Goal: Navigation & Orientation: Understand site structure

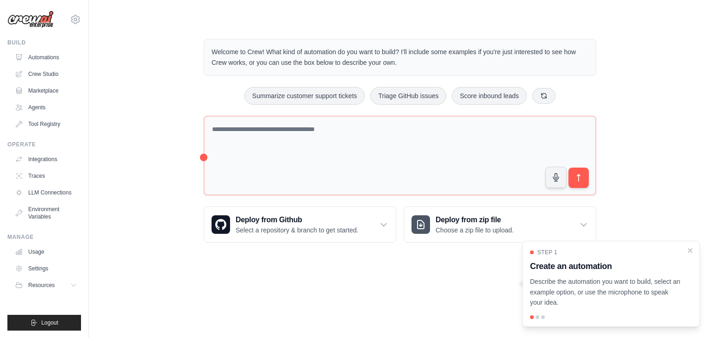
click at [40, 19] on img at bounding box center [30, 20] width 46 height 18
click at [44, 54] on link "Automations" at bounding box center [47, 57] width 70 height 15
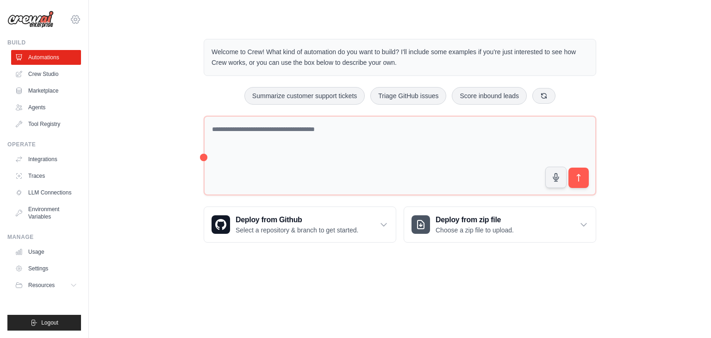
click at [77, 15] on icon at bounding box center [75, 19] width 8 height 8
click at [25, 23] on img at bounding box center [30, 20] width 46 height 18
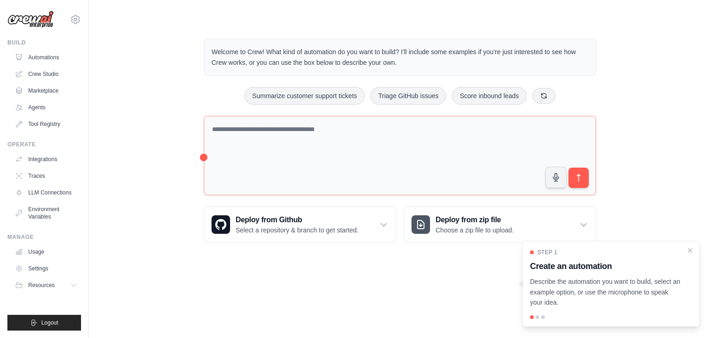
click at [33, 15] on img at bounding box center [30, 20] width 46 height 18
click at [29, 268] on link "Settings" at bounding box center [47, 268] width 70 height 15
click at [537, 317] on div at bounding box center [538, 317] width 4 height 4
click at [541, 315] on div at bounding box center [611, 317] width 162 height 4
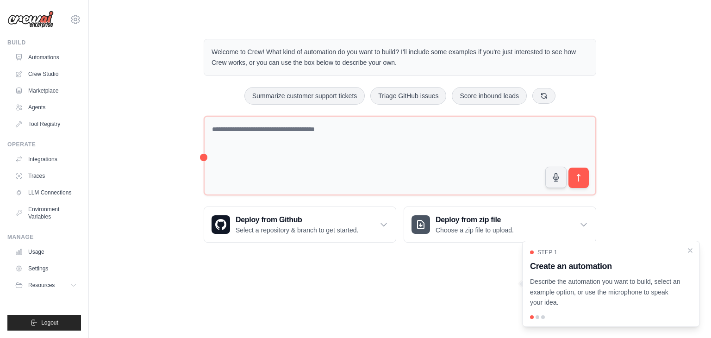
click at [572, 274] on div "Step 1 Create an automation Describe the automation you want to build, select a…" at bounding box center [611, 278] width 162 height 59
click at [500, 271] on body "nainabhagat2003@gmail.com Settings Build Automations Crew Studio" at bounding box center [355, 169] width 711 height 338
click at [58, 78] on link "Crew Studio" at bounding box center [47, 74] width 70 height 15
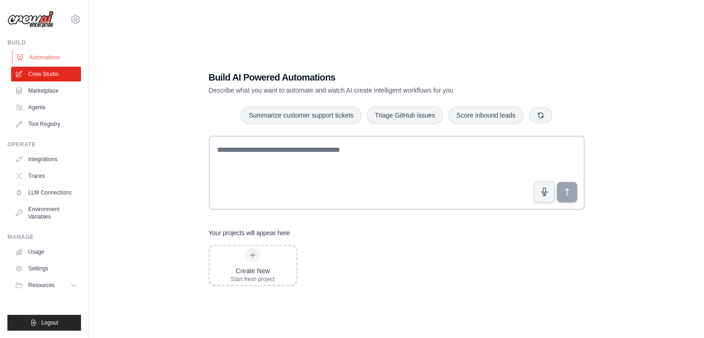
click at [51, 59] on link "Automations" at bounding box center [47, 57] width 70 height 15
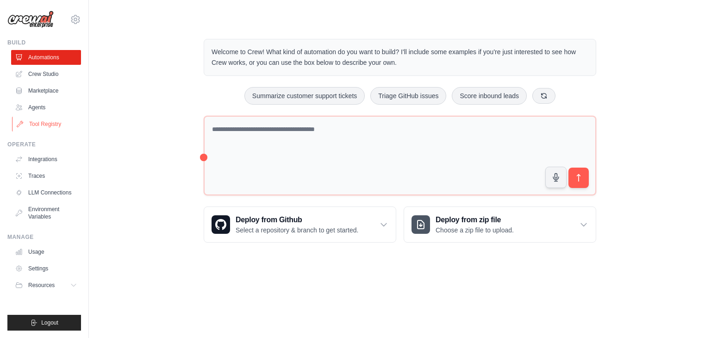
click at [43, 123] on link "Tool Registry" at bounding box center [47, 124] width 70 height 15
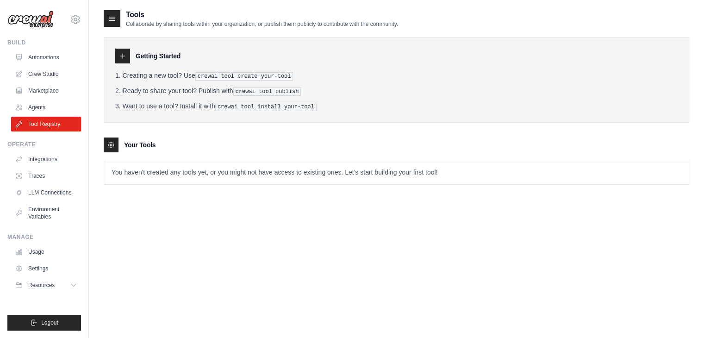
click at [40, 137] on ul "Build Automations Crew Studio Marketplace Agents" at bounding box center [44, 185] width 74 height 292
click at [43, 157] on link "Integrations" at bounding box center [47, 159] width 70 height 15
